Goal: Transaction & Acquisition: Purchase product/service

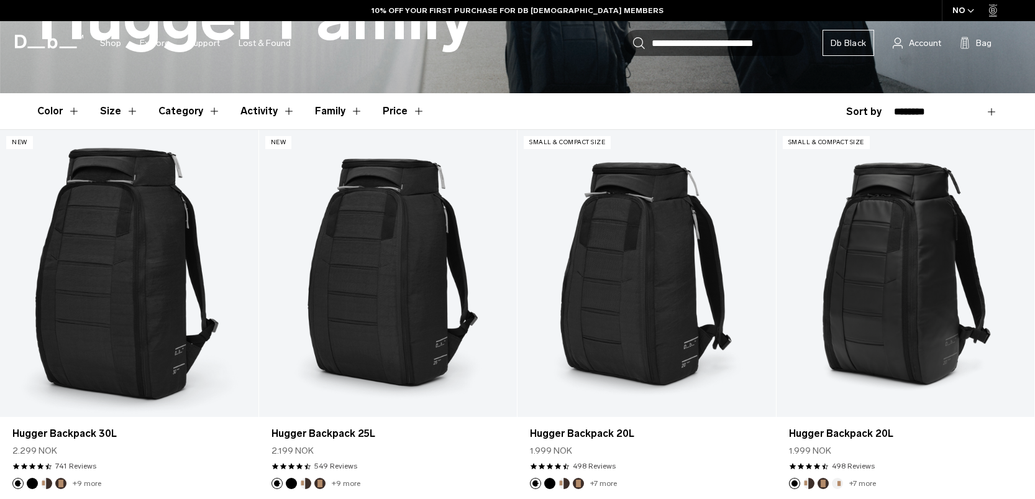
scroll to position [310, 0]
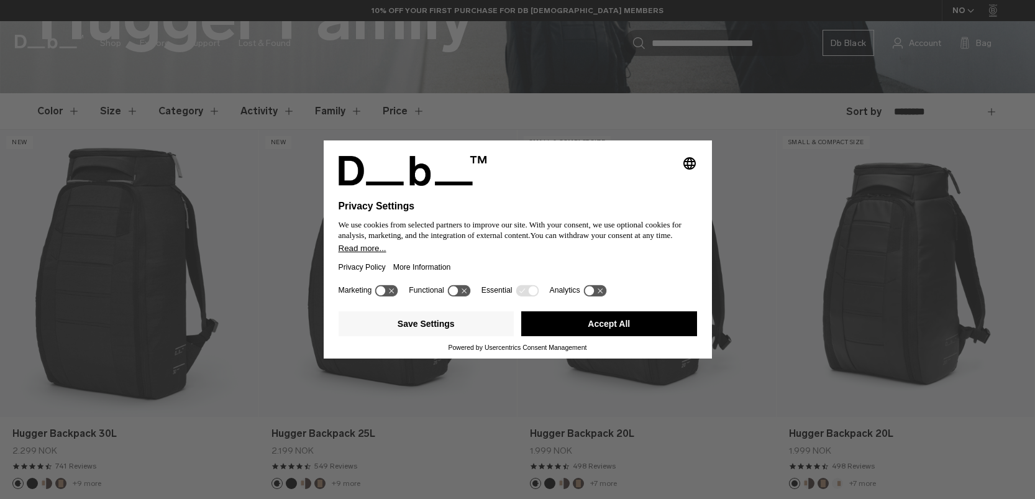
click at [612, 326] on button "Accept All" at bounding box center [609, 323] width 176 height 25
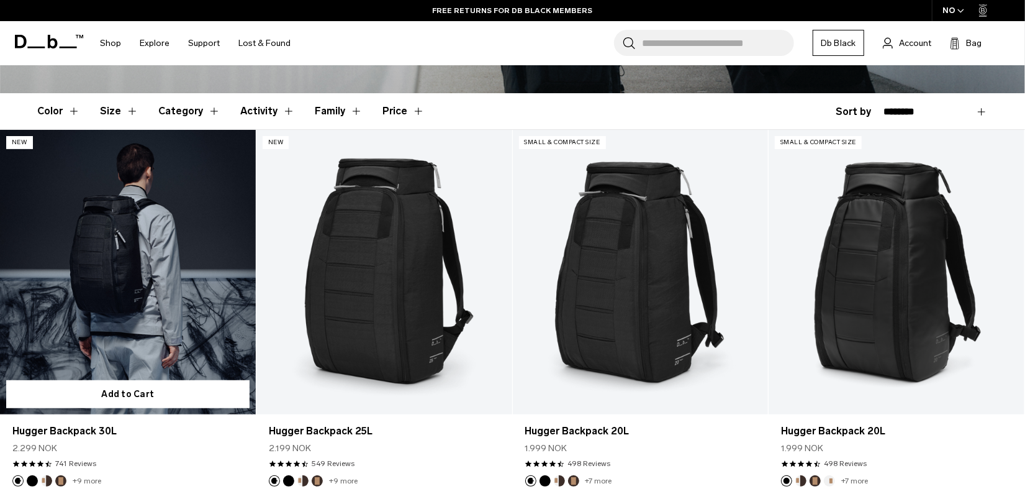
click at [184, 310] on link "Hugger Backpack 30L" at bounding box center [128, 272] width 256 height 284
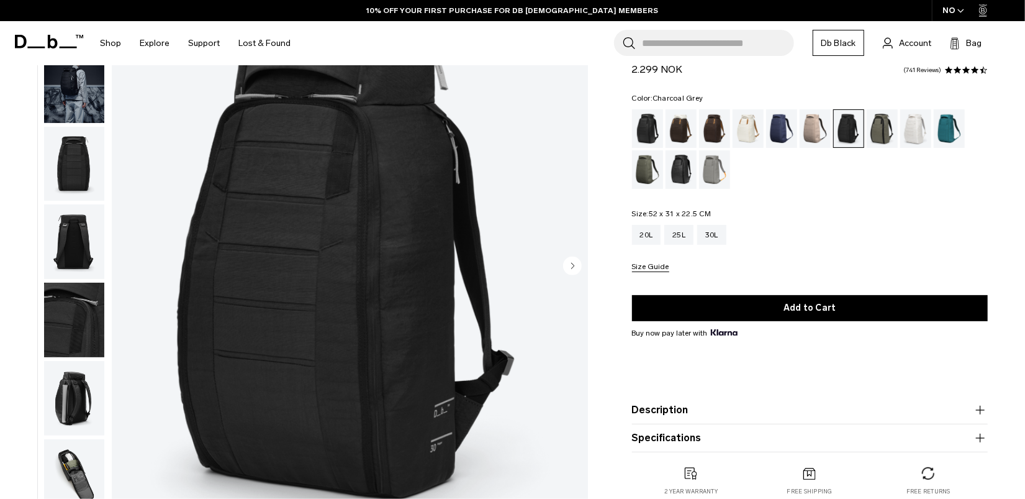
scroll to position [186, 0]
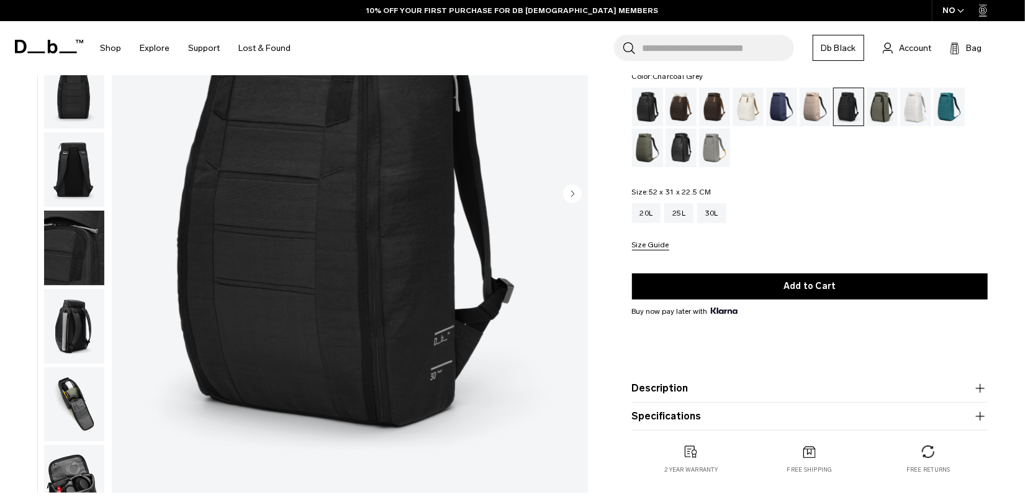
click at [70, 451] on img "button" at bounding box center [74, 482] width 60 height 75
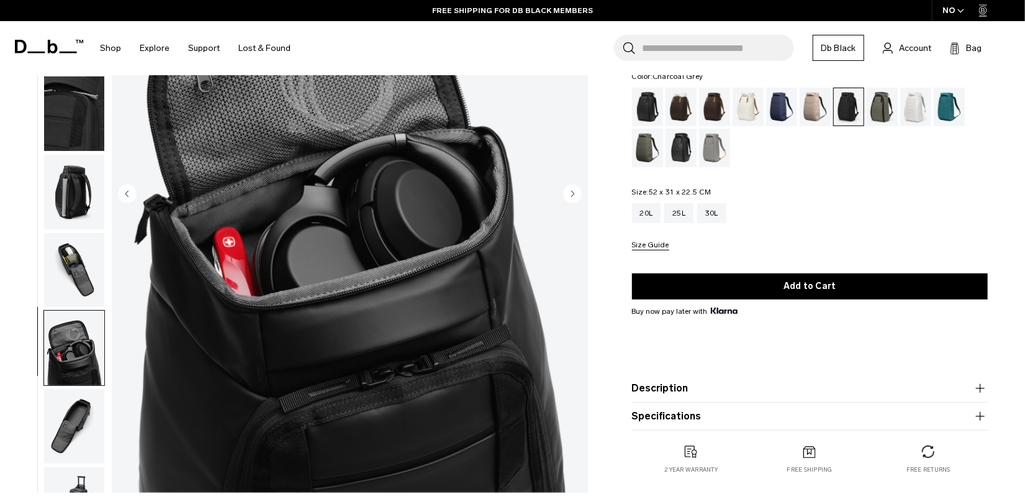
scroll to position [184, 0]
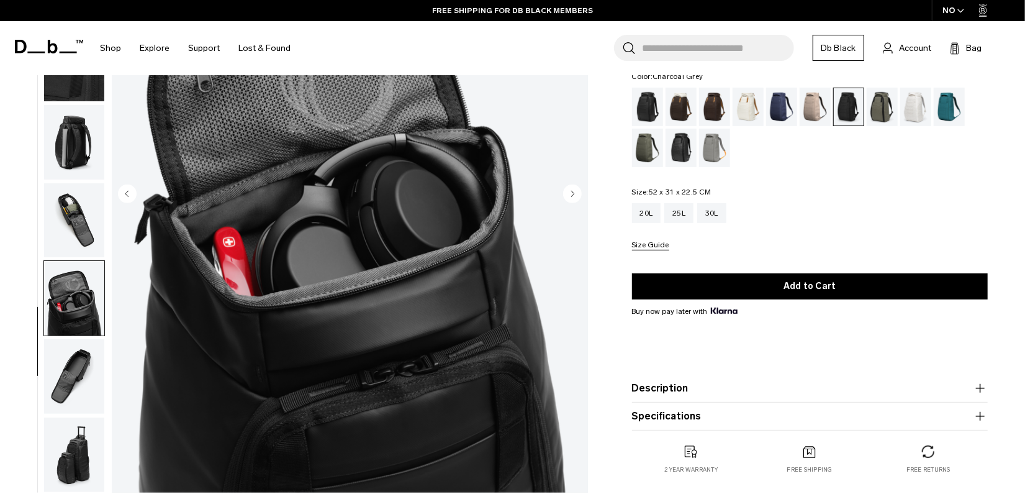
click at [74, 235] on img "button" at bounding box center [74, 220] width 60 height 75
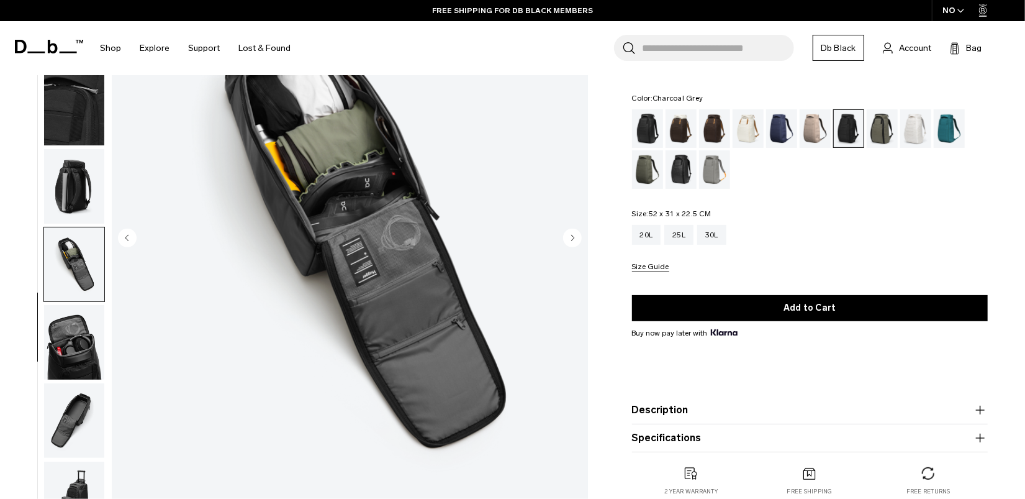
scroll to position [62, 0]
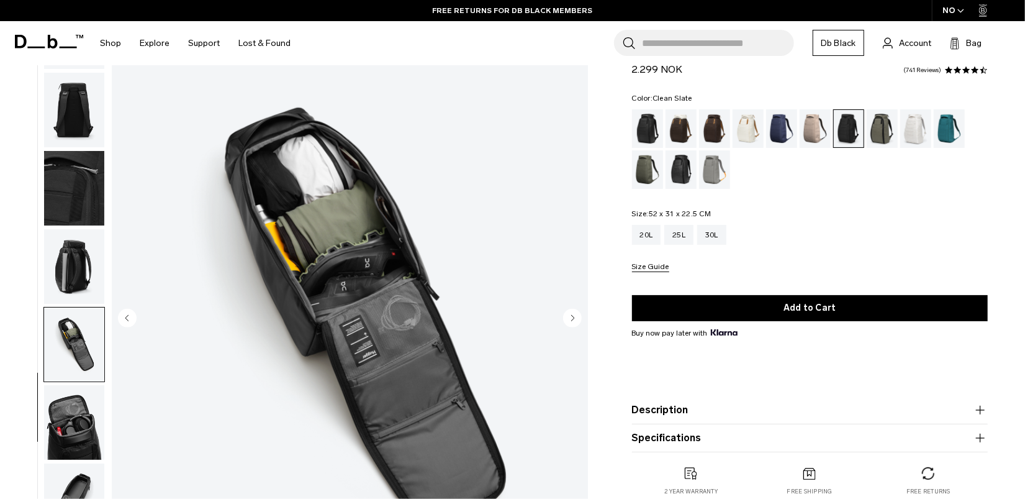
click at [920, 137] on div "Clean Slate" at bounding box center [916, 128] width 32 height 38
